Goal: Task Accomplishment & Management: Manage account settings

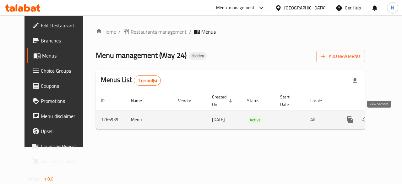
click at [392, 122] on icon "enhanced table" at bounding box center [396, 120] width 8 height 8
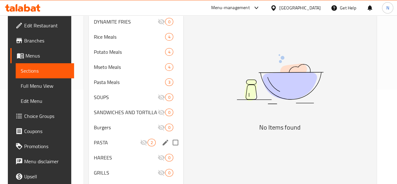
scroll to position [126, 0]
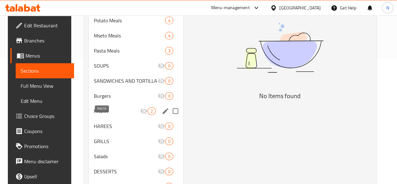
click at [101, 115] on span "PASTA" at bounding box center [117, 111] width 46 height 8
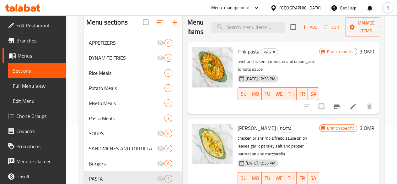
scroll to position [94, 0]
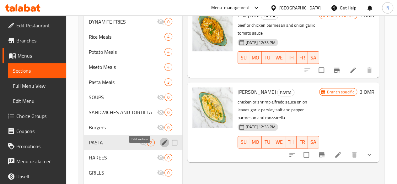
click at [162, 145] on icon "edit" at bounding box center [165, 142] width 6 height 6
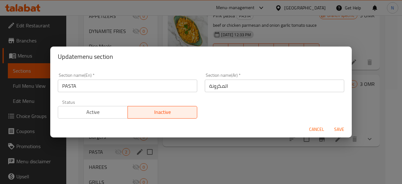
click at [337, 127] on span "Save" at bounding box center [339, 129] width 15 height 8
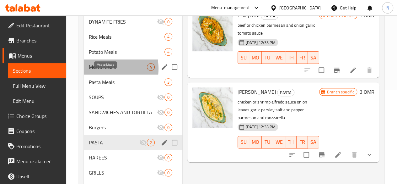
click at [96, 71] on span "Mseto Meals" at bounding box center [118, 67] width 58 height 8
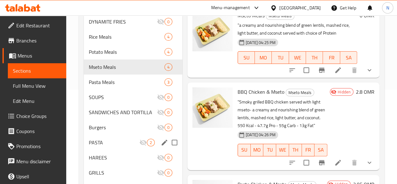
scroll to position [63, 0]
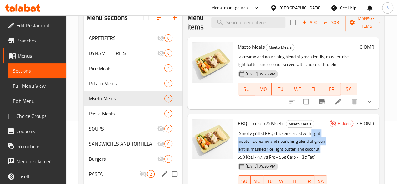
drag, startPoint x: 286, startPoint y: 133, endPoint x: 258, endPoint y: 147, distance: 31.9
click at [258, 147] on p ""Smoky grilled BBQ chicken served with light mseto- a creamy and nourishing ble…" at bounding box center [283, 144] width 90 height 31
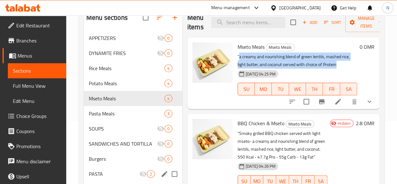
drag, startPoint x: 215, startPoint y: 57, endPoint x: 294, endPoint y: 65, distance: 79.5
click at [294, 65] on p ""a creamy and nourishing blend of green lentils, mashed rice, light butter, and…" at bounding box center [298, 61] width 120 height 16
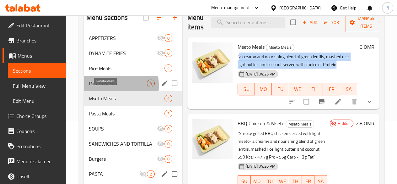
click at [102, 87] on span "Potato Meals" at bounding box center [118, 83] width 58 height 8
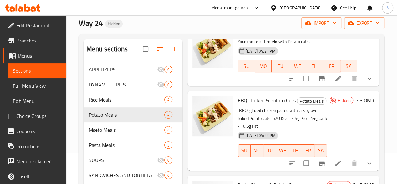
scroll to position [55, 0]
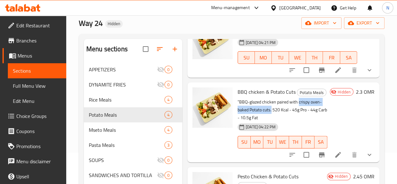
drag, startPoint x: 275, startPoint y: 102, endPoint x: 222, endPoint y: 110, distance: 53.4
click at [238, 110] on p ""BBQ-glazed chicken paired with crispy oven-baked Potato cuts. 520 Kcal - 45g P…" at bounding box center [283, 110] width 90 height 24
copy p "crispy oven-baked Potato cuts."
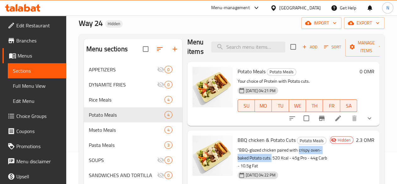
scroll to position [0, 0]
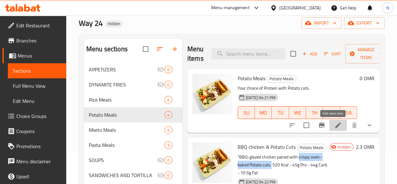
click at [335, 124] on icon at bounding box center [339, 125] width 8 height 8
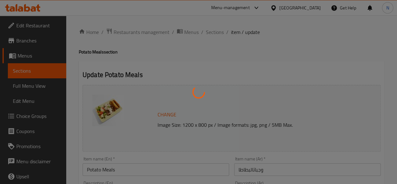
type input "اختر وجبتك"
type input "1"
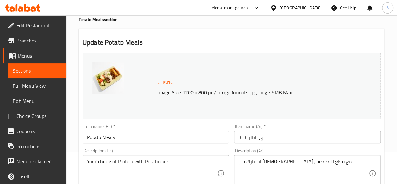
scroll to position [63, 0]
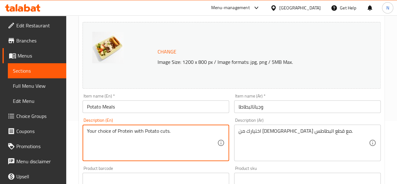
paste textarea "crispy oven-baked Potato cuts."
click at [89, 132] on textarea "crispy oven-baked Potato cuts.Your choice of Protein with Potato cuts." at bounding box center [152, 143] width 130 height 30
click at [151, 132] on textarea "Crispy oven-baked Potato cuts.Your choice of Protein with Potato cuts." at bounding box center [152, 143] width 130 height 30
click at [157, 132] on textarea "Crispy oven-baked Potato cuts.Your choice of Protein with Potato cuts." at bounding box center [152, 143] width 130 height 30
click at [154, 131] on textarea "Crispy oven-baked Potato cuts.Your choice of Protein with Potato cuts." at bounding box center [152, 143] width 130 height 30
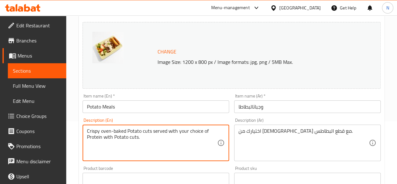
drag, startPoint x: 138, startPoint y: 139, endPoint x: 78, endPoint y: 127, distance: 61.2
click at [78, 127] on div "Home / Restaurants management / Menus / Sections / item / update Potato Meals s…" at bounding box center [231, 177] width 331 height 448
click at [155, 142] on textarea "Crispy oven-baked Potato cuts served with your choice of Protein with Potato cu…" at bounding box center [152, 143] width 130 height 30
drag, startPoint x: 103, startPoint y: 137, endPoint x: 153, endPoint y: 136, distance: 49.6
click at [153, 136] on textarea "Crispy oven-baked Potato cuts served with your choice of Protein with Potato cu…" at bounding box center [152, 143] width 130 height 30
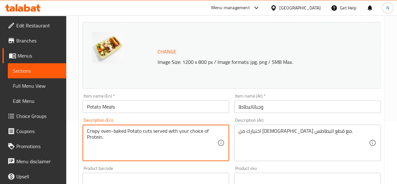
drag, startPoint x: 153, startPoint y: 136, endPoint x: 61, endPoint y: 121, distance: 93.0
click at [61, 121] on div "Edit Restaurant Branches Menus Sections Full Menu View Edit Menu Choice Groups …" at bounding box center [198, 177] width 397 height 448
type textarea "Crispy oven-baked Potato cuts served with your choice of Protein."
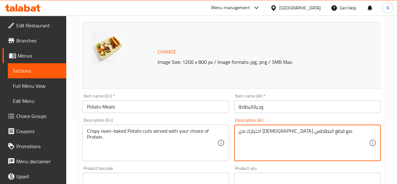
click at [269, 135] on textarea "اختيارك من البروتين مع قطع البطاطس." at bounding box center [304, 143] width 130 height 30
click at [269, 128] on textarea "اختيارك من البروتين مع قطع البطاطس." at bounding box center [304, 143] width 130 height 30
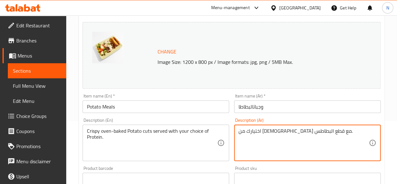
paste textarea "قطع البطاطس المقرمشة المخبوزة في الفرن تقدم مع البروتين حسب اختيارك"
type textarea "قطع البطاطس المقرمشة المخبوزة في الفرن تقدم مع البروتين حسب اختيارك."
click at [254, 108] on input "وجباتالبطاطا" at bounding box center [307, 106] width 147 height 13
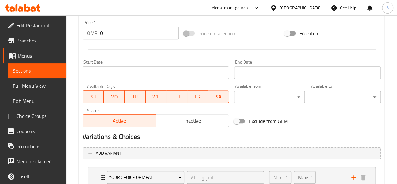
scroll to position [279, 0]
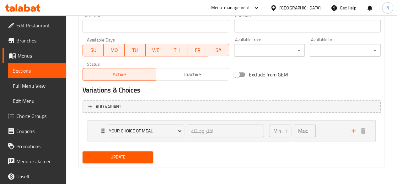
type input "وجبات البطاطا"
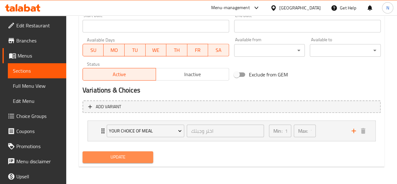
click at [124, 157] on span "Update" at bounding box center [118, 157] width 61 height 8
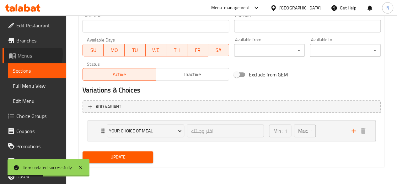
click at [21, 54] on span "Menus" at bounding box center [40, 56] width 44 height 8
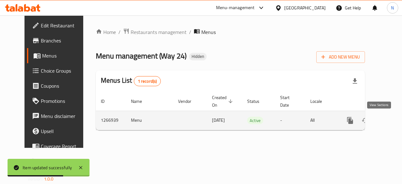
click at [388, 118] on link "enhanced table" at bounding box center [395, 120] width 15 height 15
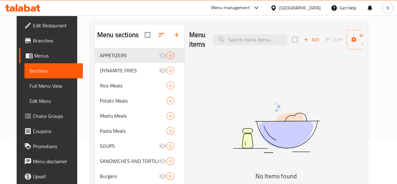
scroll to position [31, 0]
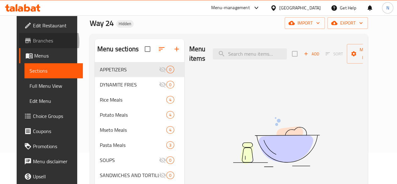
click at [33, 42] on span "Branches" at bounding box center [55, 41] width 45 height 8
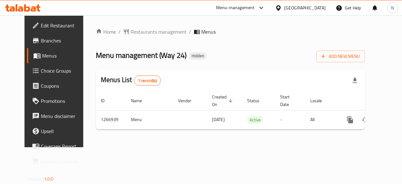
click at [41, 41] on span "Branches" at bounding box center [64, 41] width 46 height 8
click at [42, 57] on span "Menus" at bounding box center [64, 56] width 45 height 8
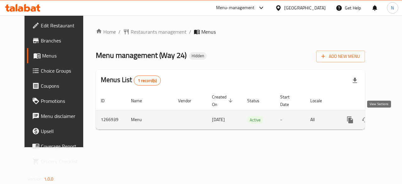
click at [392, 119] on icon "enhanced table" at bounding box center [396, 120] width 8 height 8
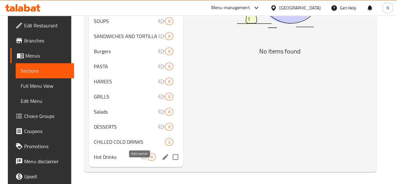
scroll to position [180, 0]
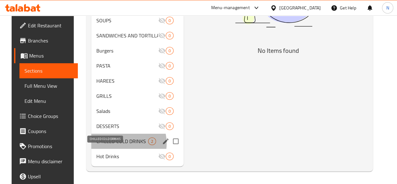
click at [112, 144] on span "CHILLED COLD DRINKS" at bounding box center [122, 141] width 52 height 8
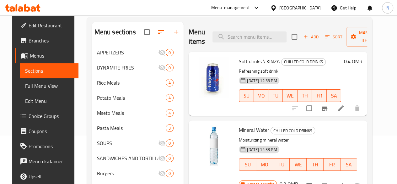
scroll to position [23, 0]
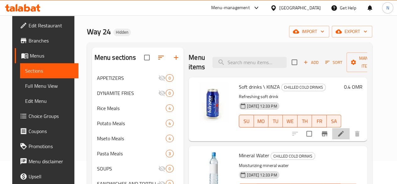
click at [348, 134] on li at bounding box center [341, 133] width 18 height 11
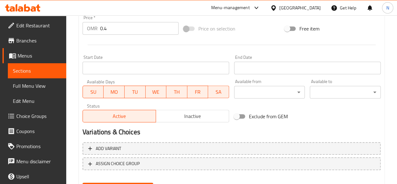
scroll to position [251, 0]
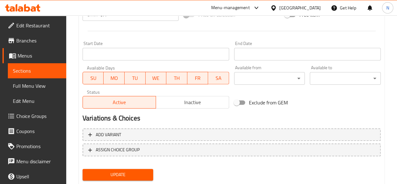
click at [178, 103] on span "Inactive" at bounding box center [193, 102] width 68 height 9
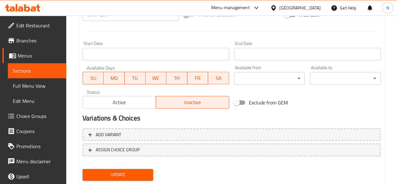
click at [133, 171] on span "Update" at bounding box center [118, 175] width 61 height 8
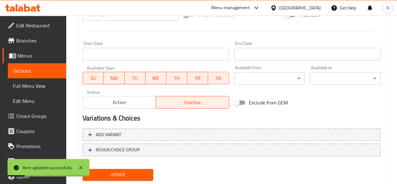
click at [29, 29] on span "Edit Restaurant" at bounding box center [38, 26] width 45 height 8
